Goal: Transaction & Acquisition: Purchase product/service

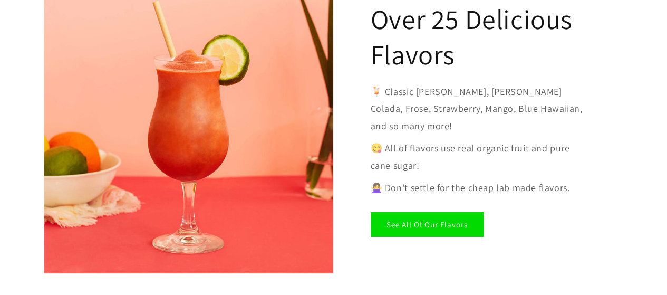
scroll to position [1667, 0]
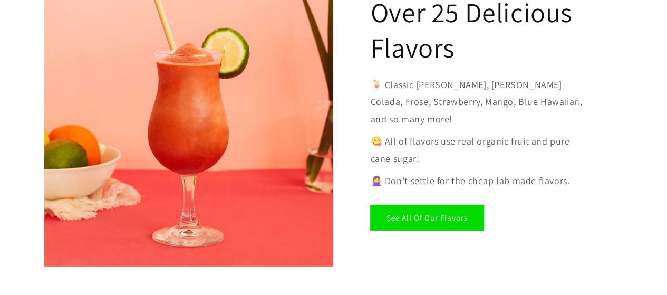
click at [397, 205] on link "See All Of Our Flavors" at bounding box center [427, 217] width 113 height 25
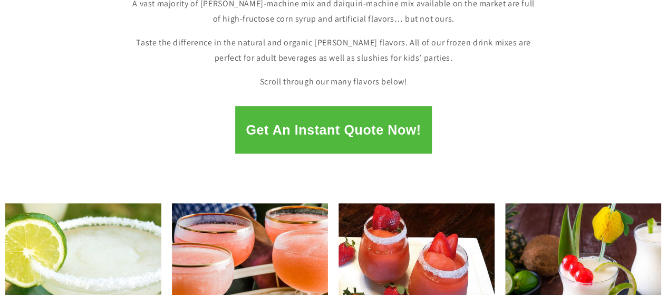
scroll to position [166, 0]
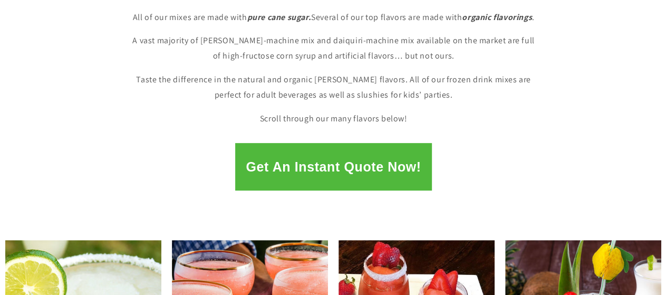
click at [361, 163] on button "Get An Instant Quote Now!" at bounding box center [333, 166] width 196 height 47
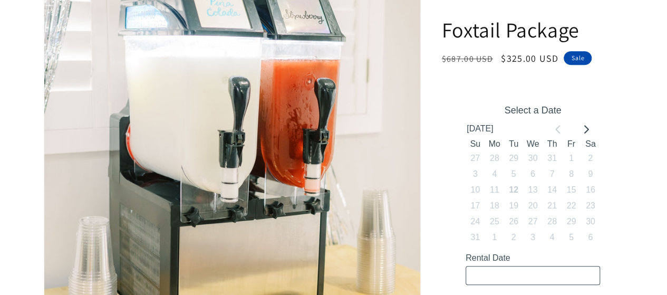
scroll to position [316, 0]
